Goal: Transaction & Acquisition: Purchase product/service

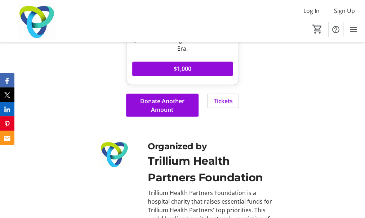
scroll to position [473, 0]
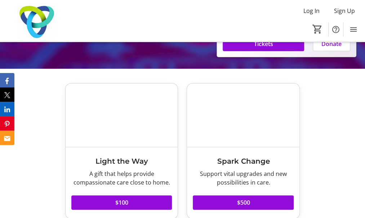
scroll to position [95, 0]
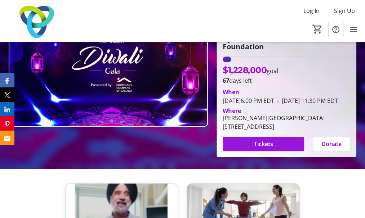
click at [270, 149] on span "Tickets" at bounding box center [263, 144] width 19 height 9
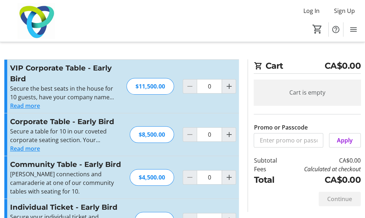
scroll to position [32, 0]
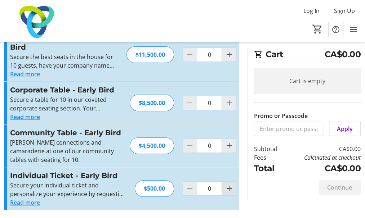
click at [231, 189] on mat-icon "Increment by one" at bounding box center [229, 189] width 9 height 9
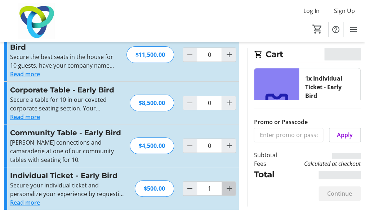
click at [231, 189] on mat-icon "Increment by one" at bounding box center [229, 189] width 9 height 9
type input "2"
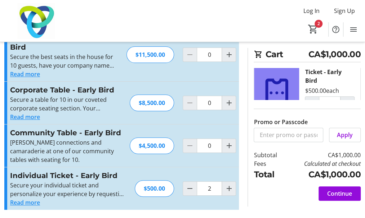
scroll to position [0, 0]
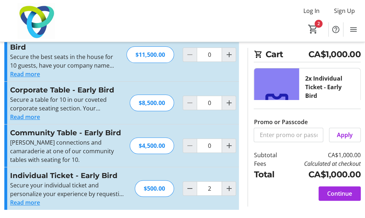
click at [337, 193] on span "Continue" at bounding box center [339, 194] width 25 height 9
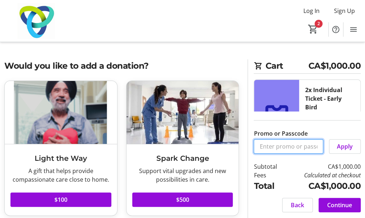
click at [270, 146] on input "Promo or Passcode" at bounding box center [289, 147] width 70 height 14
type input "g"
type input "GET20"
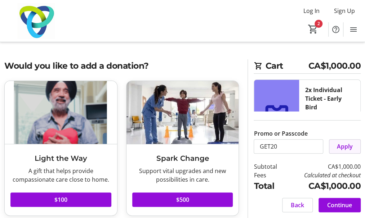
click at [345, 147] on span "Apply" at bounding box center [345, 146] width 16 height 9
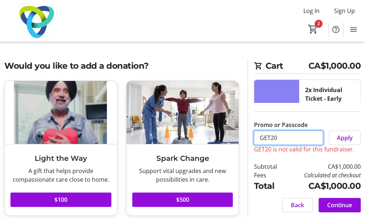
drag, startPoint x: 289, startPoint y: 141, endPoint x: 241, endPoint y: 141, distance: 48.3
click at [241, 141] on div "Would you like to add a donation? Light the Way A gift that helps provide compa…" at bounding box center [182, 215] width 365 height 313
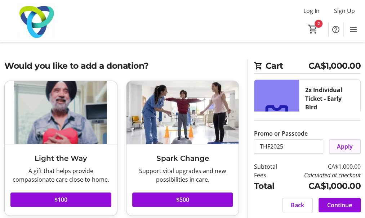
click at [337, 146] on span at bounding box center [345, 146] width 31 height 17
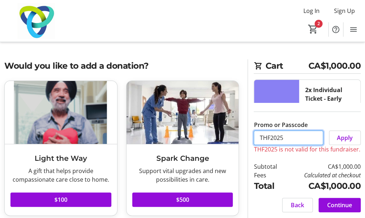
click at [291, 137] on input "THF2025" at bounding box center [289, 138] width 70 height 14
type input "T"
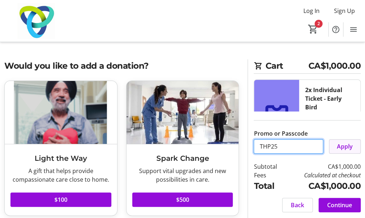
type input "THP25"
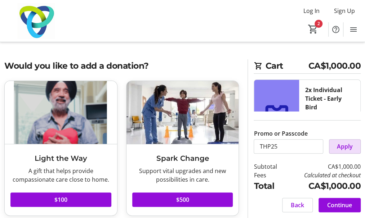
click at [345, 149] on span "Apply" at bounding box center [345, 146] width 16 height 9
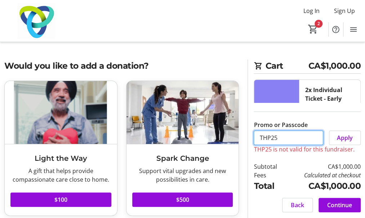
drag, startPoint x: 291, startPoint y: 142, endPoint x: 251, endPoint y: 138, distance: 40.5
click at [251, 138] on div "Cart CA$1,000.00 2x Individual Ticket - Early Bird $500.00 each 2 Remove Promo …" at bounding box center [304, 138] width 113 height 159
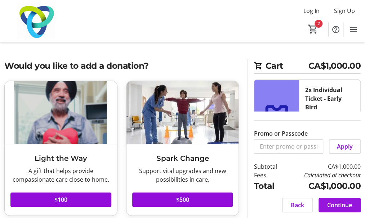
click at [341, 209] on span "Continue" at bounding box center [339, 205] width 25 height 9
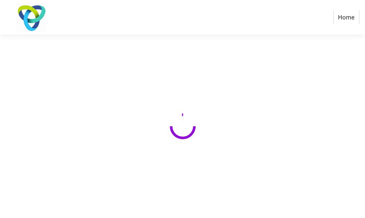
select select "CA"
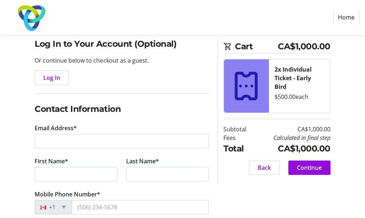
scroll to position [57, 0]
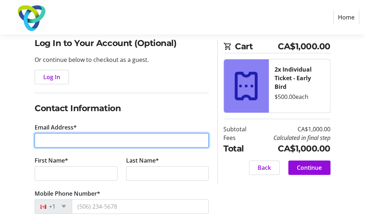
click at [69, 141] on input "Email Address*" at bounding box center [122, 140] width 174 height 14
type input "[EMAIL_ADDRESS][PERSON_NAME][DOMAIN_NAME]"
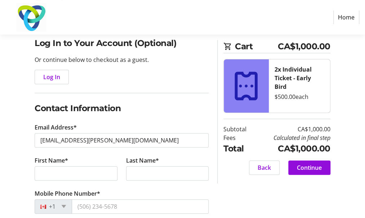
type input "Atul"
type input "[PERSON_NAME]"
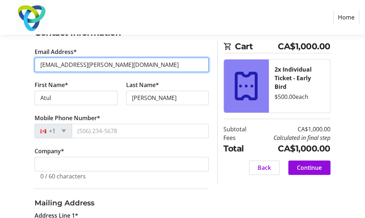
scroll to position [133, 0]
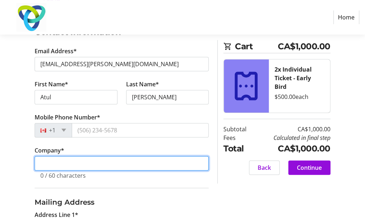
click at [106, 161] on input "Company *" at bounding box center [122, 163] width 174 height 14
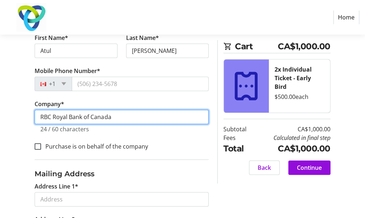
scroll to position [116, 0]
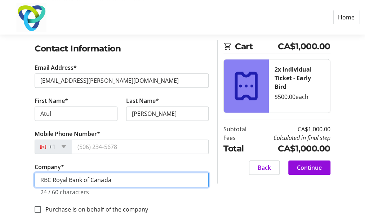
type input "RBC Royal Bank of Canada"
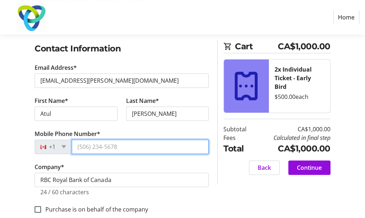
click at [103, 149] on input "Mobile Phone Number*" at bounding box center [140, 147] width 137 height 14
paste input "[PHONE_NUMBER]"
type input "[PHONE_NUMBER]"
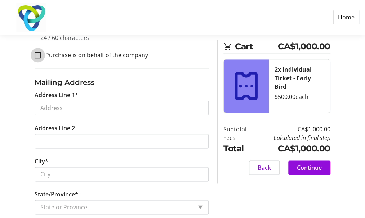
scroll to position [270, 0]
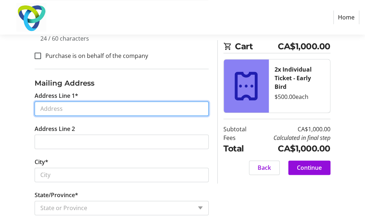
click at [79, 108] on input "Address Line 1*" at bounding box center [122, 109] width 174 height 14
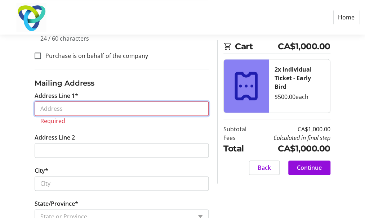
paste input "[STREET_ADDRESS]"
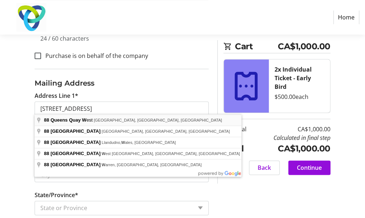
type input "[STREET_ADDRESS]"
type input "[GEOGRAPHIC_DATA]"
select select "ON"
type input "M5J 0B6"
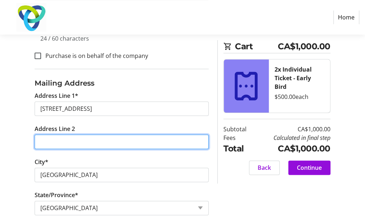
click at [60, 140] on input "Address Line 2" at bounding box center [122, 142] width 174 height 14
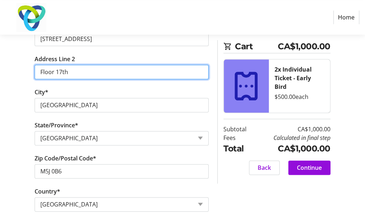
scroll to position [348, 0]
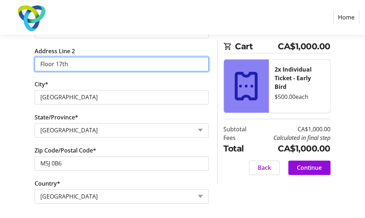
type input "Floor 17th"
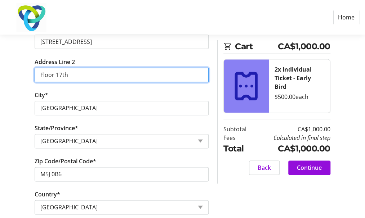
scroll to position [338, 0]
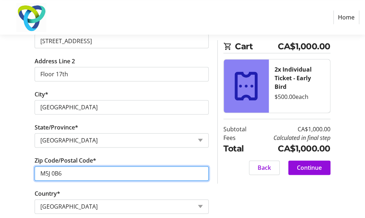
click at [113, 170] on input "M5J 0B6" at bounding box center [122, 174] width 174 height 14
type input "M5J 0B8"
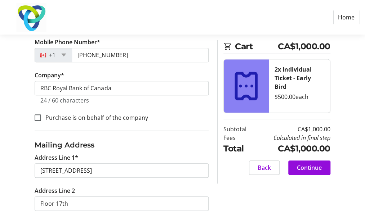
scroll to position [214, 0]
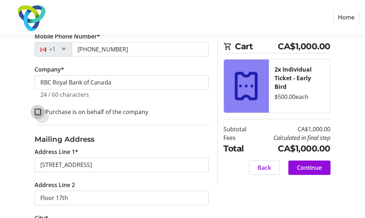
click at [41, 114] on input "Purchase is on behalf of the company" at bounding box center [38, 112] width 6 height 6
checkbox input "true"
click at [305, 167] on span "Continue" at bounding box center [309, 168] width 25 height 9
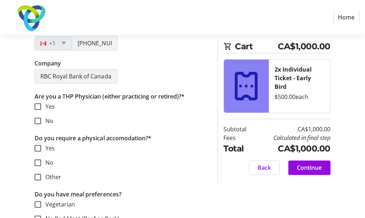
scroll to position [249, 0]
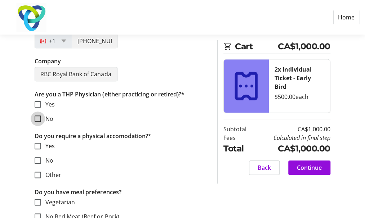
click at [37, 119] on input "No" at bounding box center [38, 119] width 6 height 6
checkbox input "true"
click at [39, 162] on input "No" at bounding box center [38, 161] width 6 height 6
checkbox input "true"
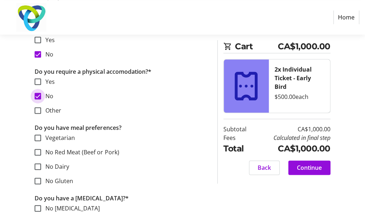
scroll to position [314, 0]
click at [39, 137] on input "Vegetarian" at bounding box center [38, 137] width 6 height 6
checkbox input "true"
click at [39, 150] on input "No Red Meat (Beef or Pork)" at bounding box center [38, 152] width 6 height 6
checkbox input "true"
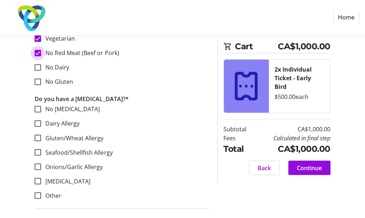
scroll to position [414, 0]
click at [38, 106] on input "No [MEDICAL_DATA]" at bounding box center [38, 109] width 6 height 6
checkbox input "true"
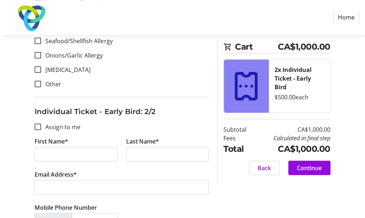
scroll to position [527, 0]
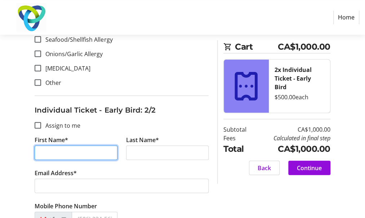
click at [82, 156] on input "First Name*" at bounding box center [76, 153] width 83 height 14
type input "Sandip"
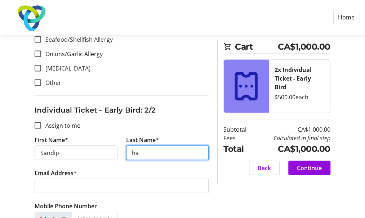
type input "h"
type input "[PERSON_NAME]"
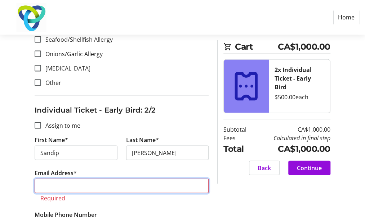
paste input "[EMAIL_ADDRESS][PERSON_NAME][DOMAIN_NAME]"
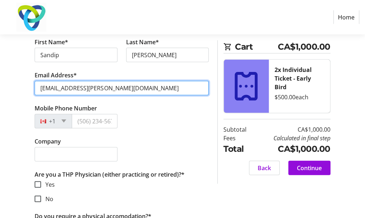
scroll to position [625, 0]
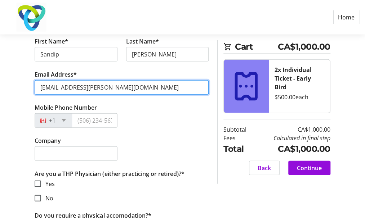
type input "[EMAIL_ADDRESS][PERSON_NAME][DOMAIN_NAME]"
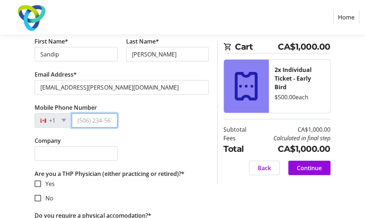
click at [93, 120] on input "Mobile Phone Number" at bounding box center [94, 121] width 45 height 14
paste input "[PHONE_NUMBER]"
type input "[PHONE_NUMBER]"
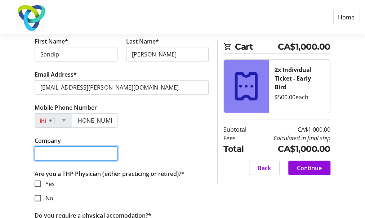
scroll to position [0, 0]
type input "RBC Royal Bank of Canada"
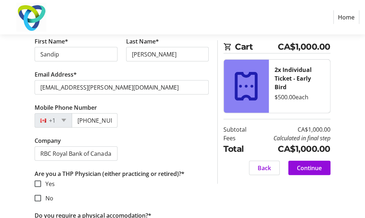
click at [156, 180] on mat-checkbox "Yes" at bounding box center [122, 184] width 174 height 9
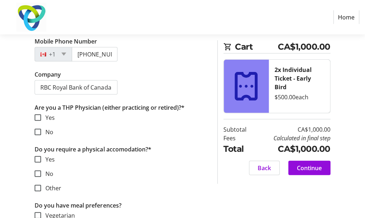
scroll to position [694, 0]
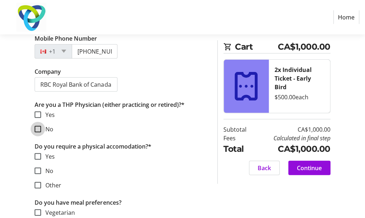
click at [37, 127] on input "No" at bounding box center [38, 129] width 6 height 6
checkbox input "true"
click at [40, 173] on div at bounding box center [37, 171] width 17 height 17
checkbox input "true"
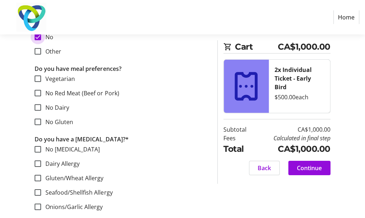
scroll to position [857, 0]
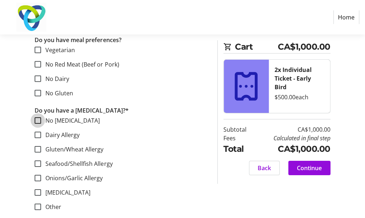
click at [37, 118] on input "No [MEDICAL_DATA]" at bounding box center [38, 121] width 6 height 6
checkbox input "true"
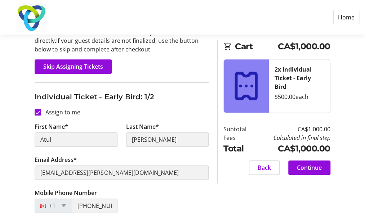
scroll to position [84, 0]
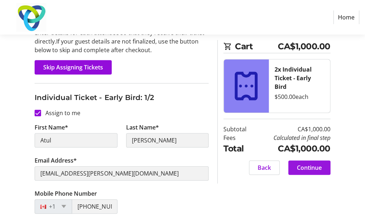
click at [309, 172] on span at bounding box center [309, 167] width 42 height 17
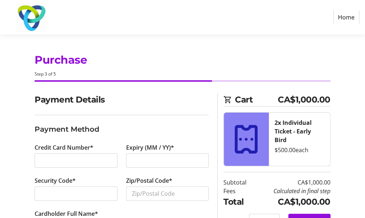
scroll to position [32, 0]
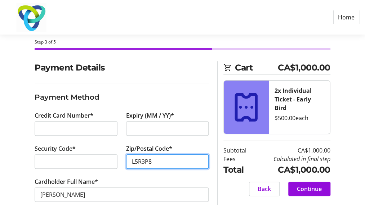
type input "L5R3P8"
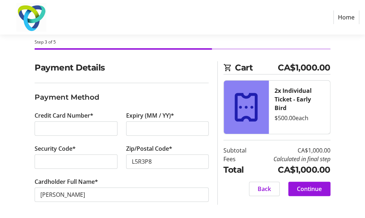
click at [316, 185] on span "Continue" at bounding box center [309, 189] width 25 height 9
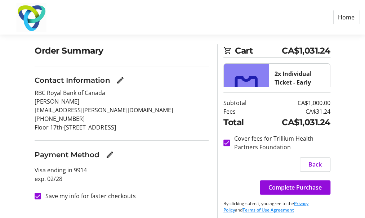
scroll to position [53, 0]
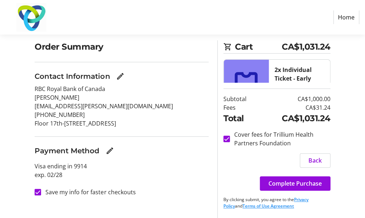
click at [316, 185] on span "Complete Purchase" at bounding box center [295, 184] width 53 height 9
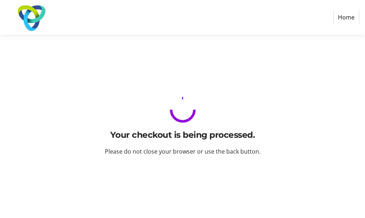
scroll to position [0, 0]
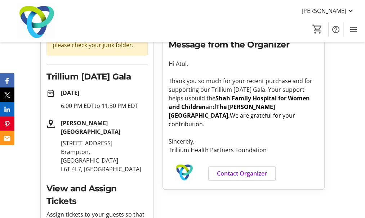
scroll to position [115, 0]
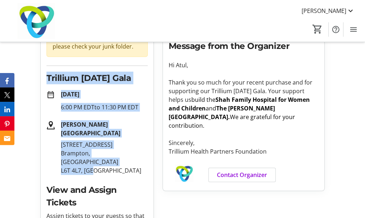
drag, startPoint x: 98, startPoint y: 155, endPoint x: 46, endPoint y: 77, distance: 93.9
click at [46, 77] on div "Purchase Complete! check_circle Your receipt has been sent to your email. If yo…" at bounding box center [97, 130] width 113 height 358
copy div "Trillium [DATE] Gala date_range [DATE] 6:00 PM EDT to 11:30 PM [GEOGRAPHIC_DATA…"
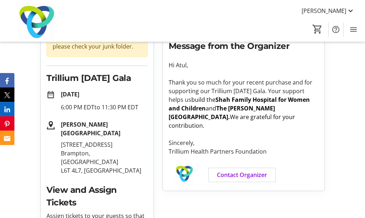
click at [180, 203] on div "Account Complete! View your account to manage your saved information and fundra…" at bounding box center [243, 130] width 171 height 359
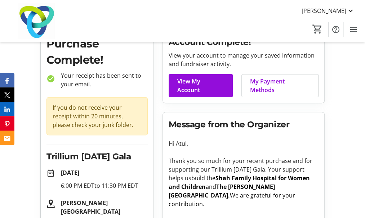
scroll to position [0, 0]
